Goal: Navigation & Orientation: Find specific page/section

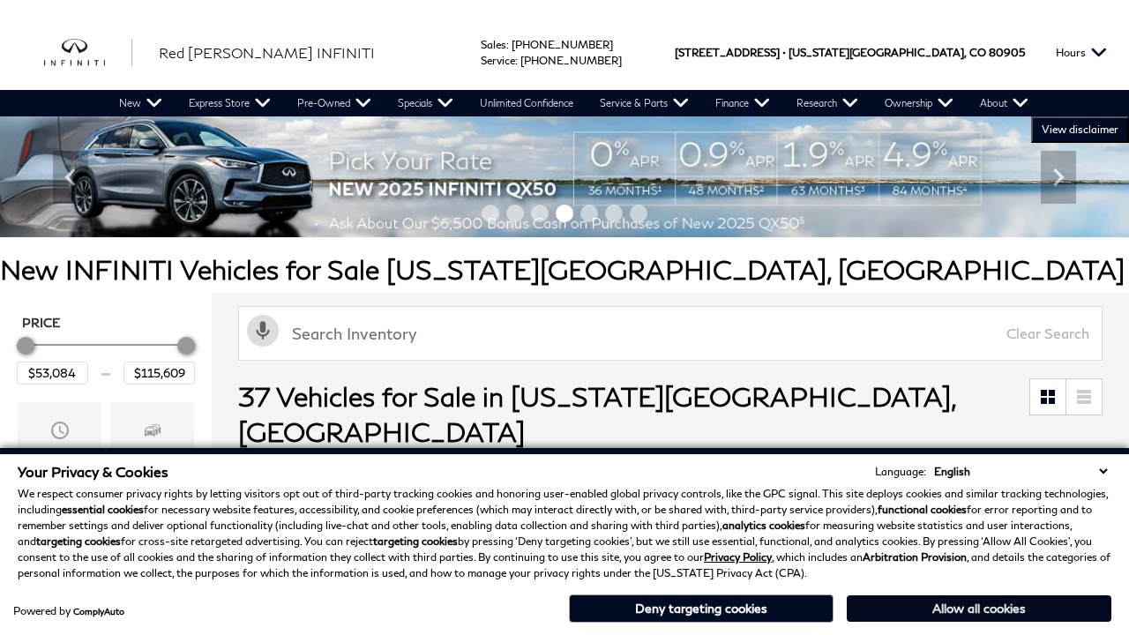
click at [979, 609] on button "Allow all cookies" at bounding box center [979, 608] width 265 height 26
